Goal: Transaction & Acquisition: Purchase product/service

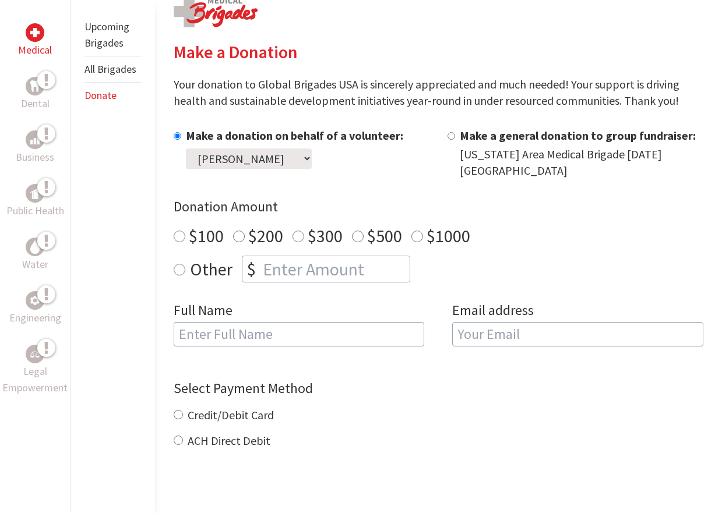
scroll to position [252, 0]
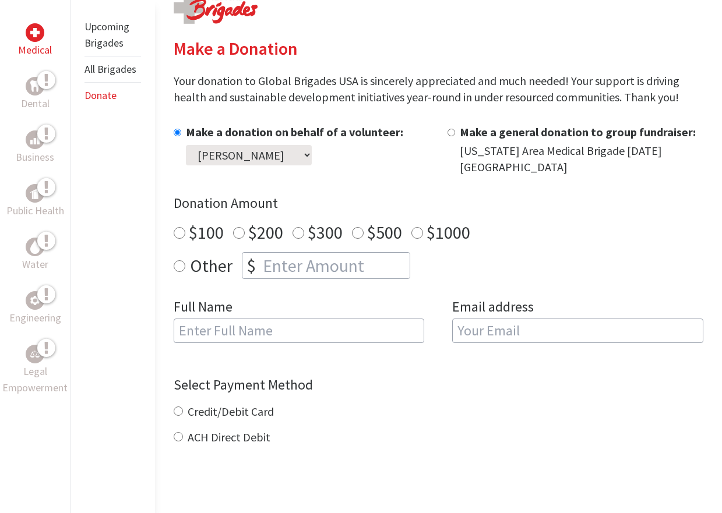
click at [312, 149] on select "Select a volunteer... [PERSON_NAME] [PERSON_NAME] [PERSON_NAME] [PERSON_NAME]" at bounding box center [249, 155] width 126 height 20
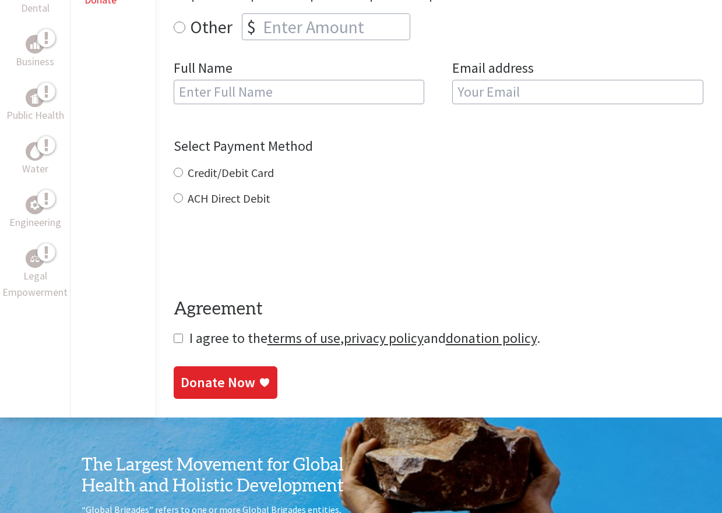
scroll to position [481, 0]
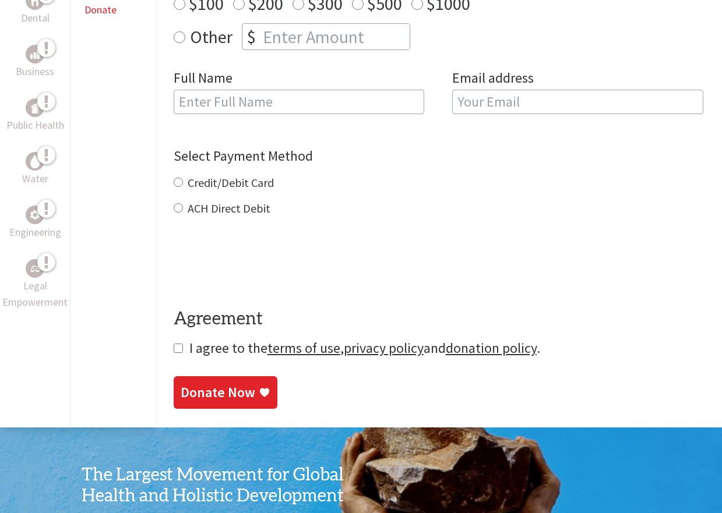
click at [244, 214] on label "ACH Direct Debit" at bounding box center [229, 208] width 83 height 15
click at [183, 213] on input "ACH Direct Debit" at bounding box center [178, 207] width 9 height 9
radio input "true"
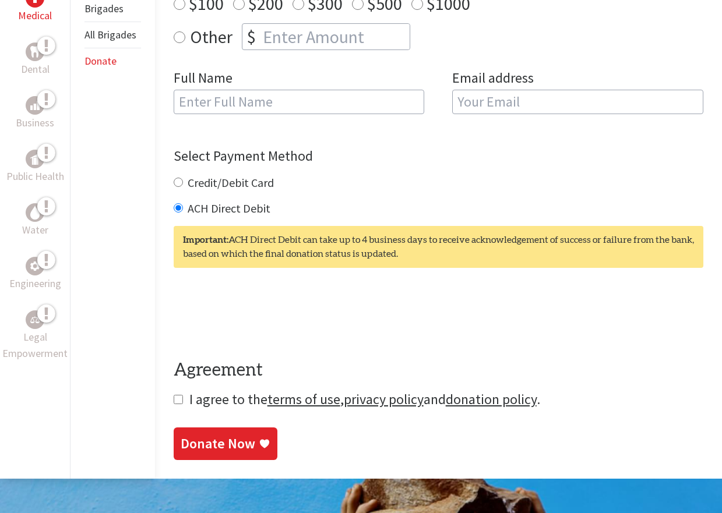
click at [245, 209] on label "ACH Direct Debit" at bounding box center [229, 208] width 83 height 15
click at [183, 209] on input "ACH Direct Debit" at bounding box center [178, 207] width 9 height 9
click at [246, 179] on label "Credit/Debit Card" at bounding box center [231, 182] width 86 height 15
click at [183, 179] on input "Credit/Debit Card" at bounding box center [178, 182] width 9 height 9
radio input "true"
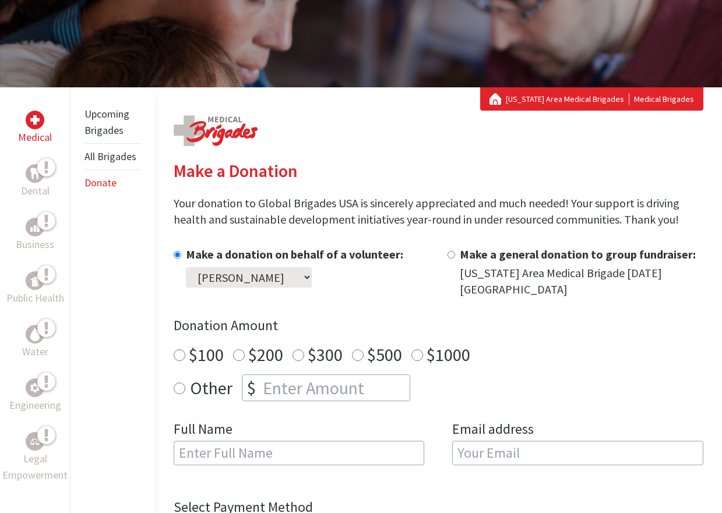
scroll to position [123, 0]
